Goal: Task Accomplishment & Management: Manage account settings

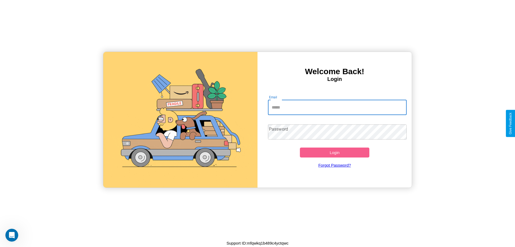
click at [337, 107] on input "Email" at bounding box center [337, 107] width 139 height 15
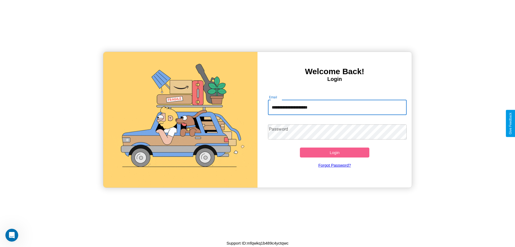
type input "**********"
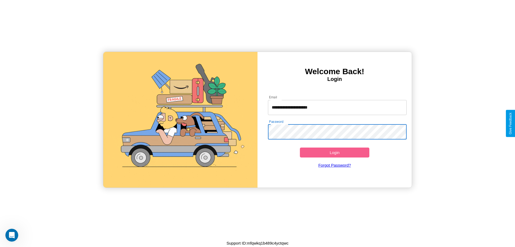
click at [334, 152] on button "Login" at bounding box center [334, 152] width 69 height 10
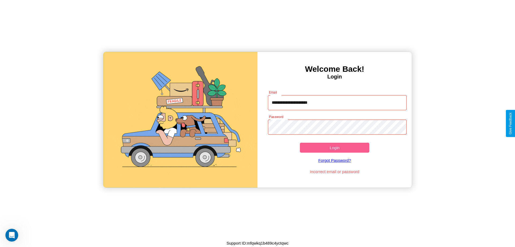
click at [334, 147] on button "Login" at bounding box center [334, 147] width 69 height 10
